Goal: Task Accomplishment & Management: Manage account settings

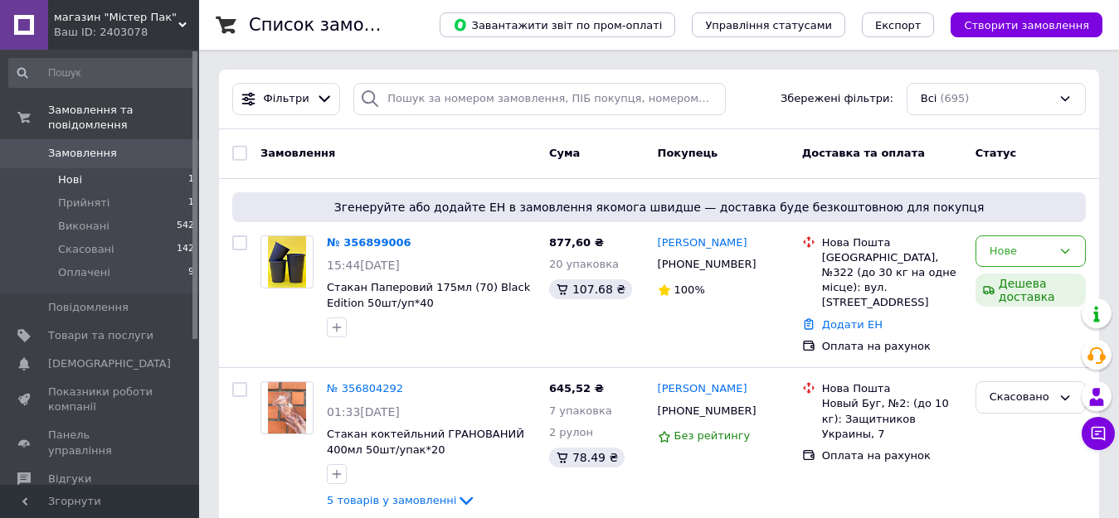
click at [81, 168] on li "Нові 1" at bounding box center [102, 179] width 204 height 23
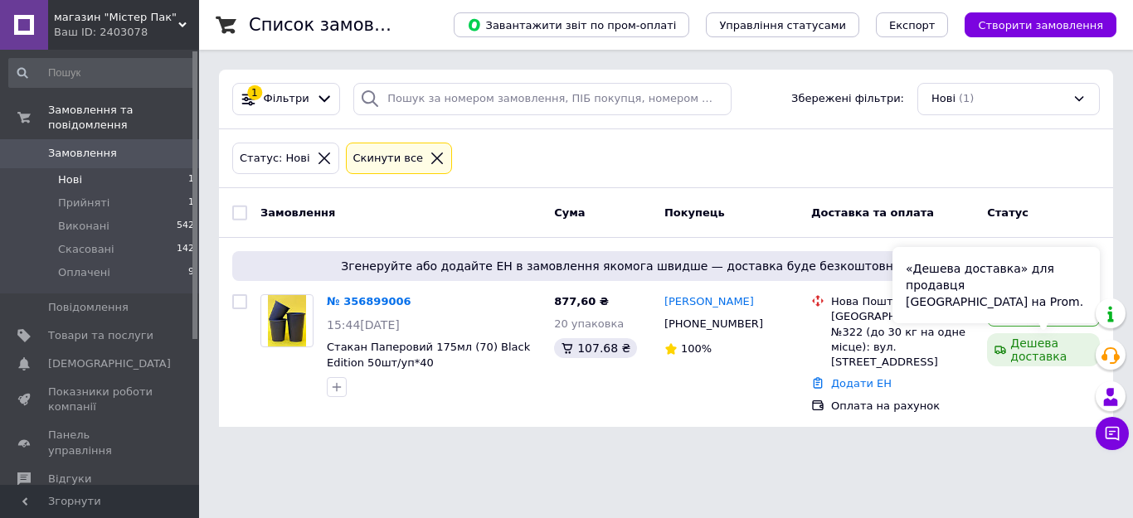
click at [1061, 302] on div "«Дешева доставка» для продавця [GEOGRAPHIC_DATA] на Prom." at bounding box center [995, 285] width 207 height 76
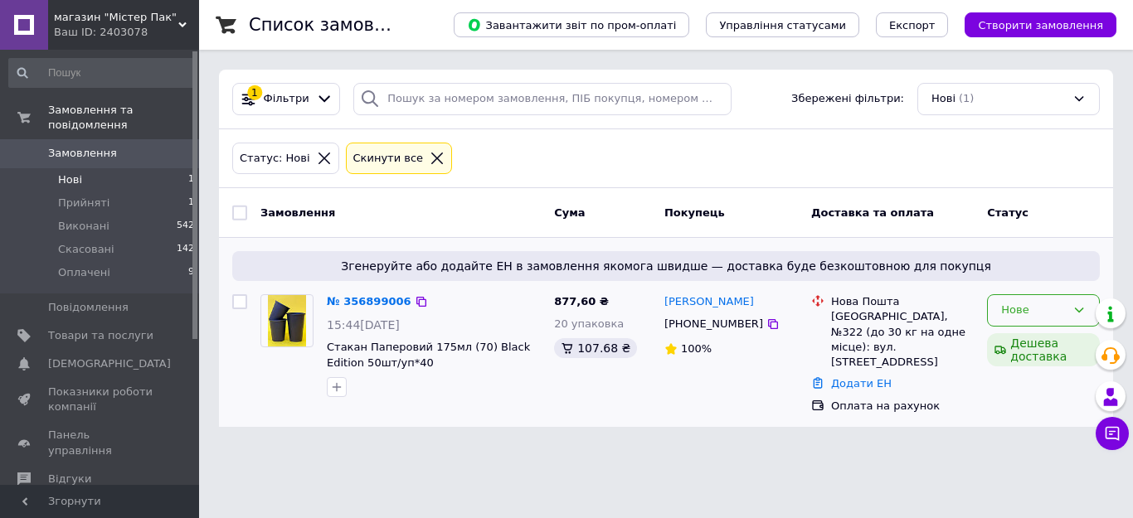
click at [1031, 309] on div "Нове" at bounding box center [1033, 310] width 65 height 17
click at [1006, 338] on li "Прийнято" at bounding box center [1043, 345] width 111 height 31
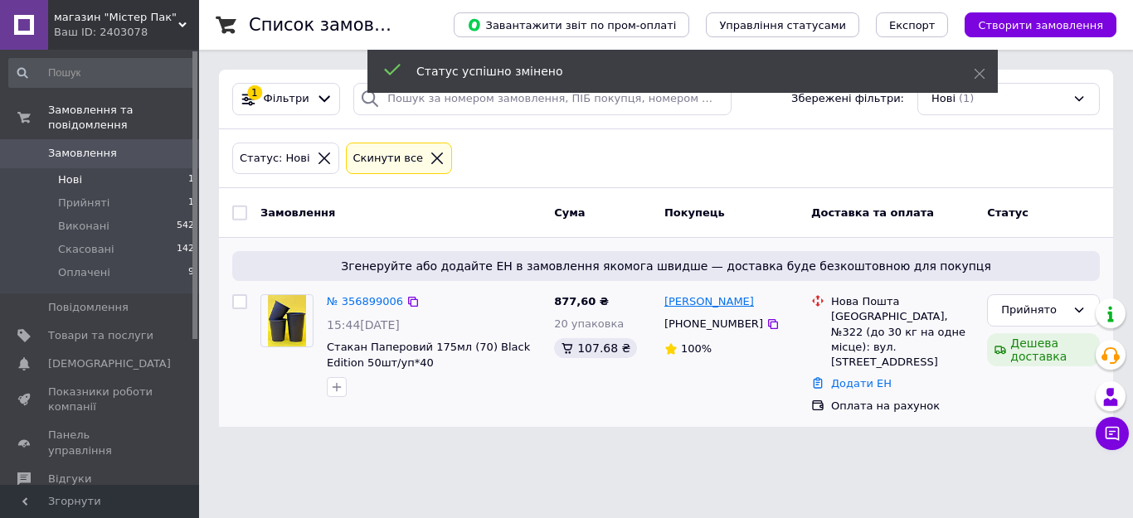
click at [723, 304] on link "[PERSON_NAME]" at bounding box center [709, 302] width 90 height 16
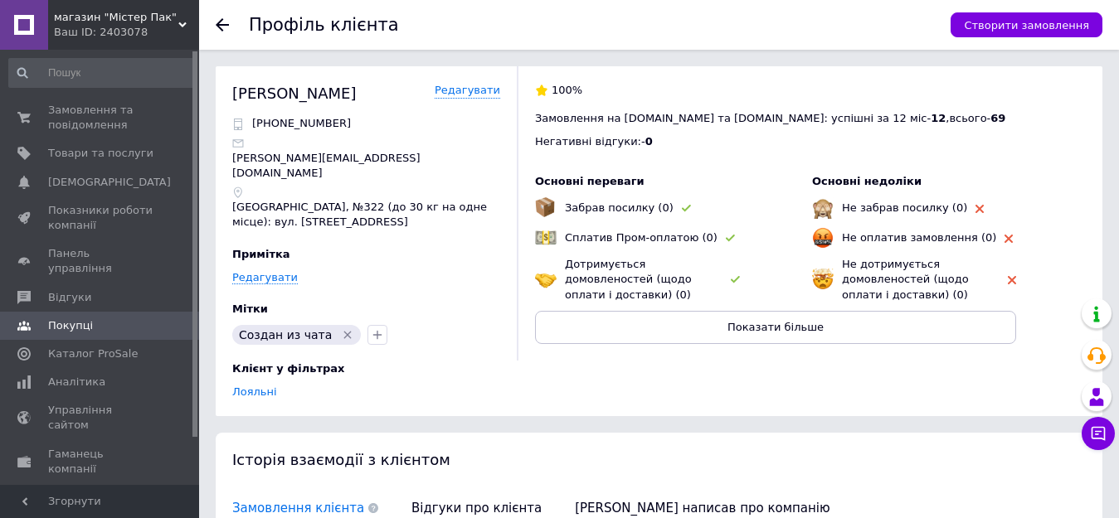
scroll to position [332, 0]
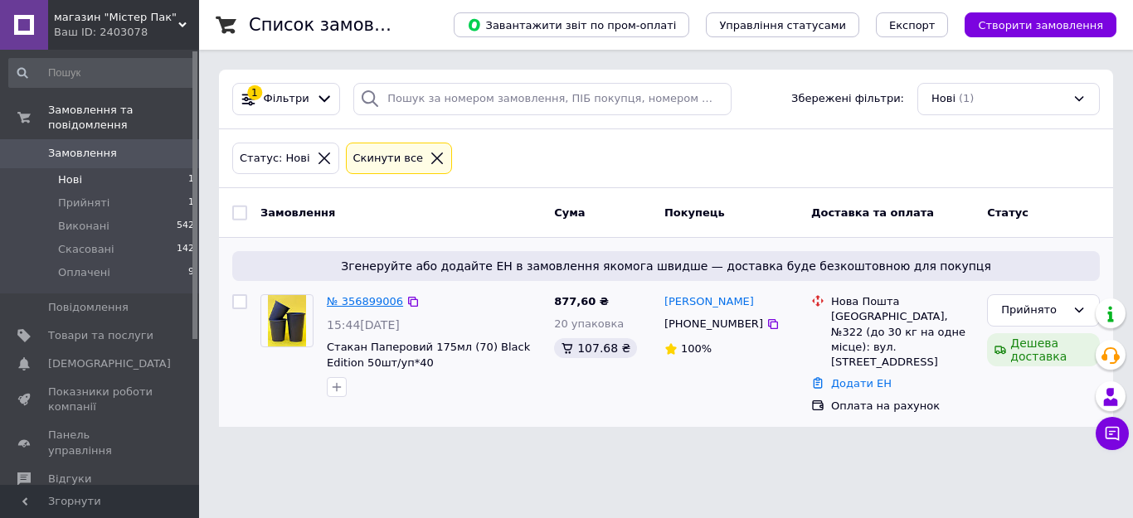
click at [352, 303] on link "№ 356899006" at bounding box center [365, 301] width 76 height 12
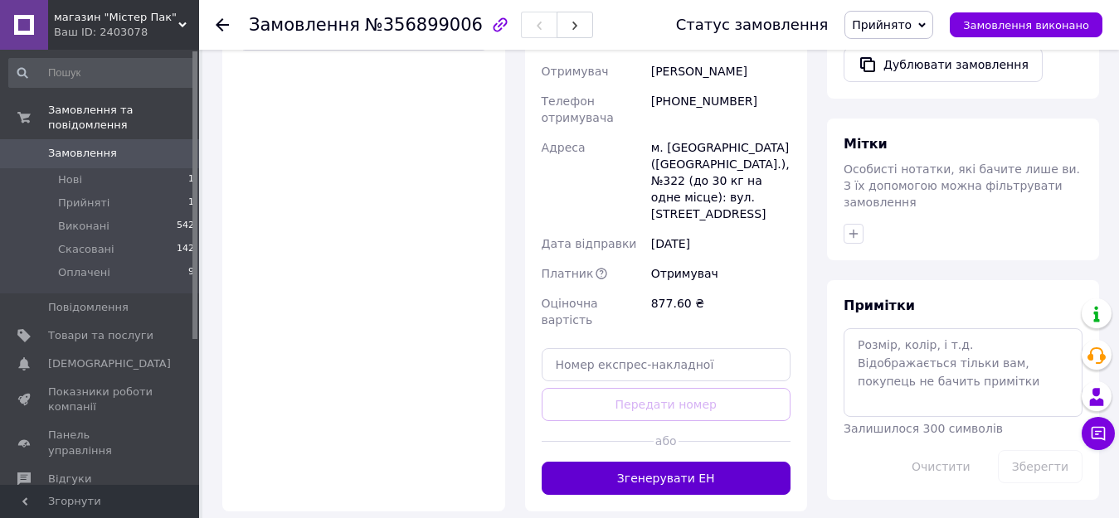
scroll to position [746, 0]
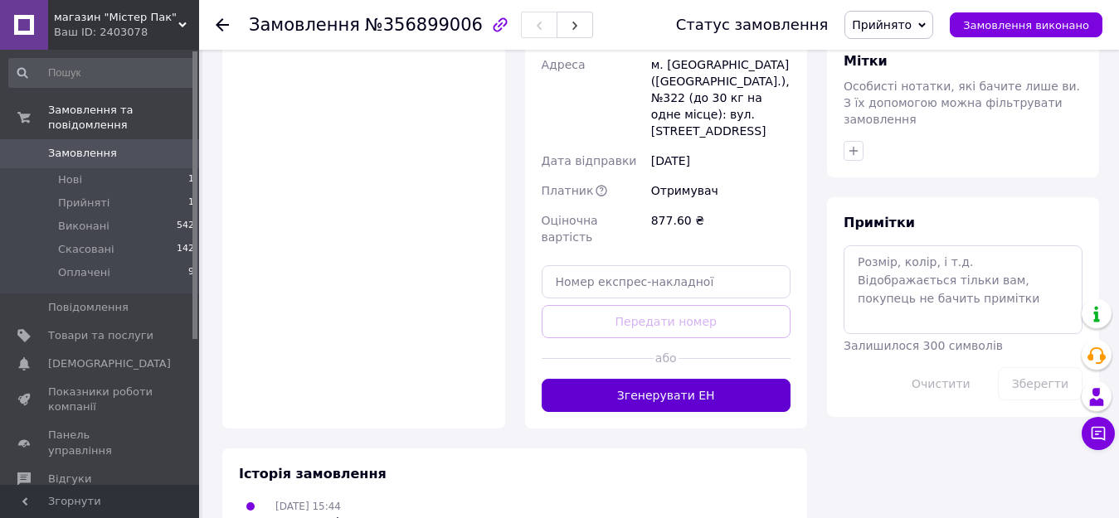
click at [700, 379] on button "Згенерувати ЕН" at bounding box center [667, 395] width 250 height 33
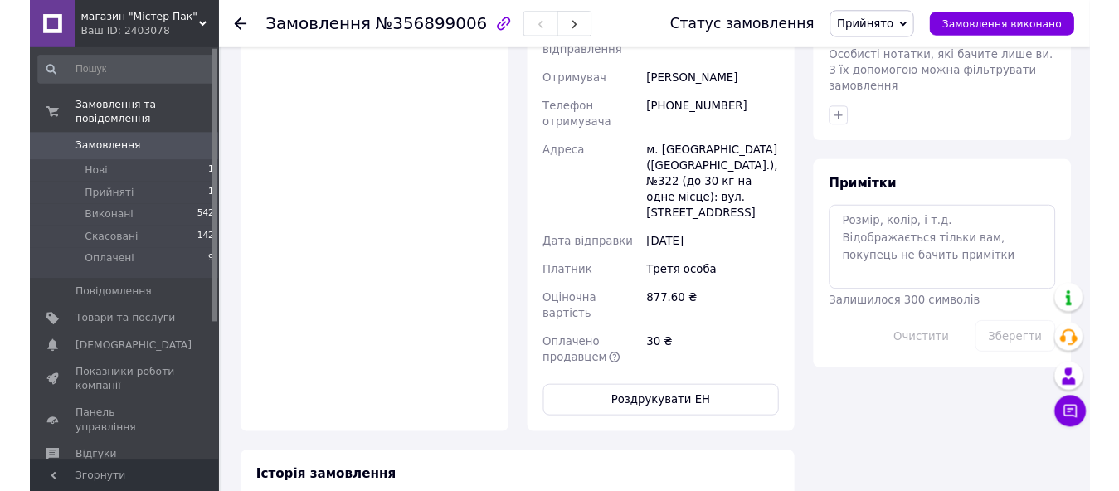
scroll to position [841, 0]
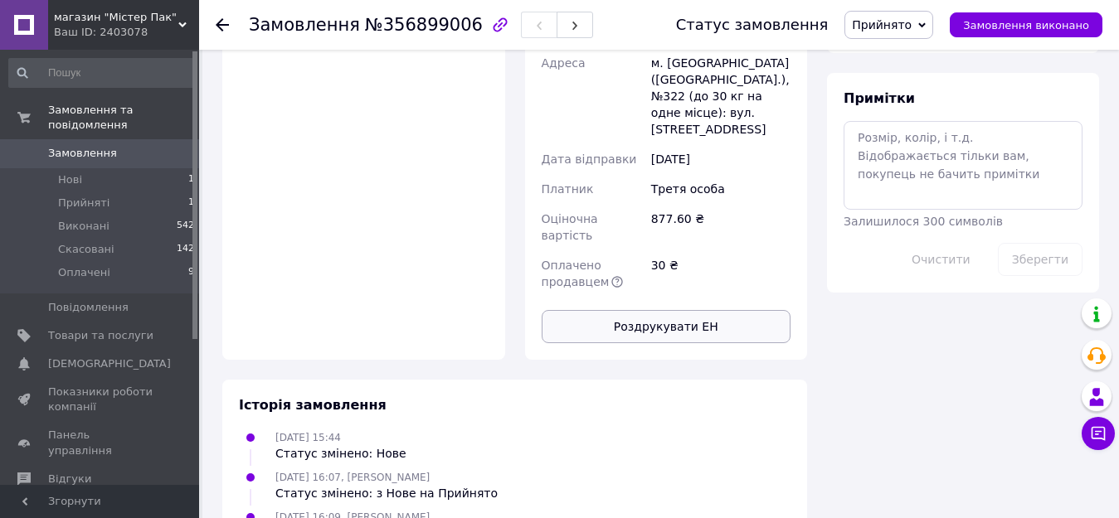
click at [658, 310] on button "Роздрукувати ЕН" at bounding box center [667, 326] width 250 height 33
